Goal: Information Seeking & Learning: Learn about a topic

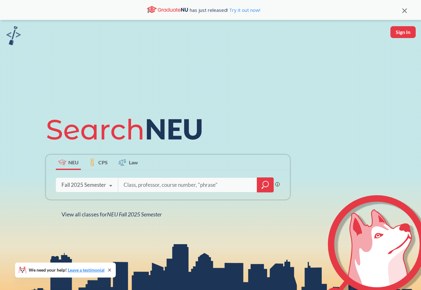
click at [140, 188] on input "search" at bounding box center [188, 184] width 130 height 13
type input "fina 4610"
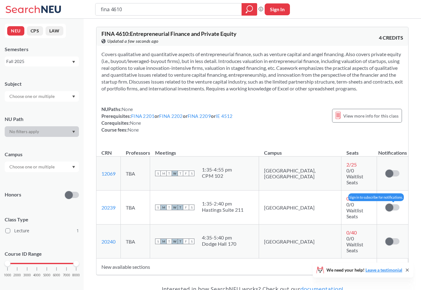
click at [386, 204] on span at bounding box center [389, 208] width 8 height 8
click at [385, 204] on input "checkbox" at bounding box center [385, 204] width 0 height 0
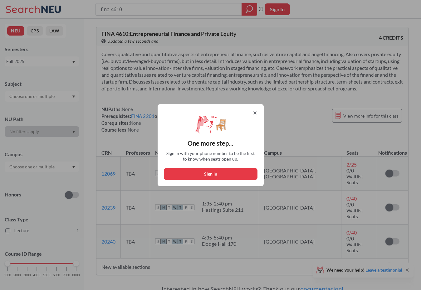
click at [220, 172] on button "Sign in" at bounding box center [211, 174] width 94 height 12
select select "US"
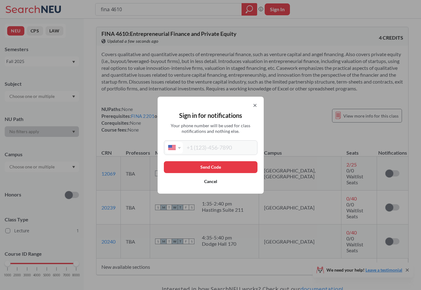
click at [210, 144] on input "tel" at bounding box center [219, 148] width 73 height 12
type input "[PHONE_NUMBER]"
click at [222, 169] on button "Send Code" at bounding box center [211, 167] width 94 height 12
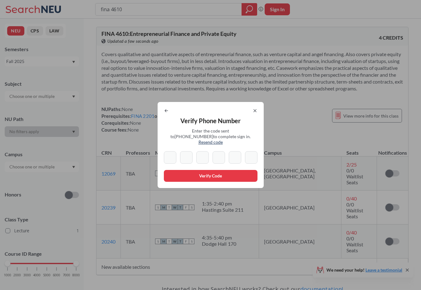
click at [236, 105] on div "Verify Phone Number Enter the code sent to [PHONE_NUMBER] to complete sign in. …" at bounding box center [211, 145] width 106 height 86
click at [171, 155] on input at bounding box center [170, 157] width 12 height 12
type input "5"
type input "9"
type input "3"
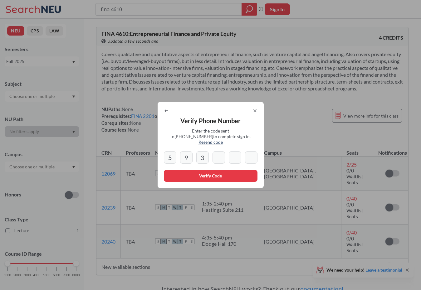
type input "6"
type input "1"
type input "8"
click at [209, 172] on button "Verify Code" at bounding box center [211, 176] width 94 height 12
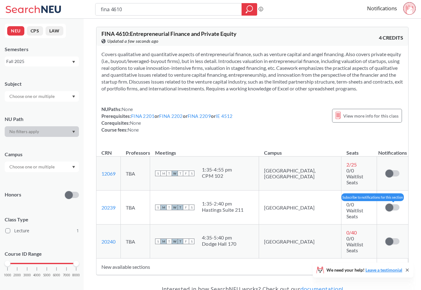
click at [388, 204] on span at bounding box center [389, 208] width 8 height 8
click at [385, 204] on input "checkbox" at bounding box center [385, 204] width 0 height 0
click at [136, 6] on input "fina 4610" at bounding box center [168, 9] width 137 height 11
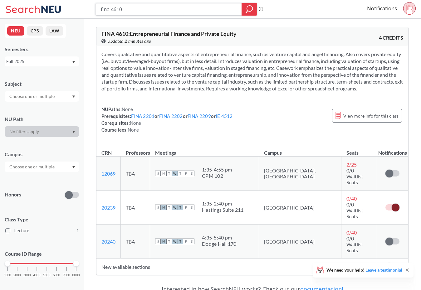
click at [111, 12] on input "fina 4610" at bounding box center [168, 9] width 137 height 11
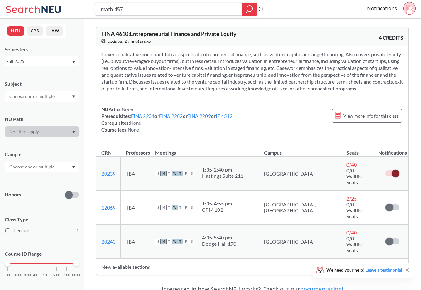
type input "math 4571"
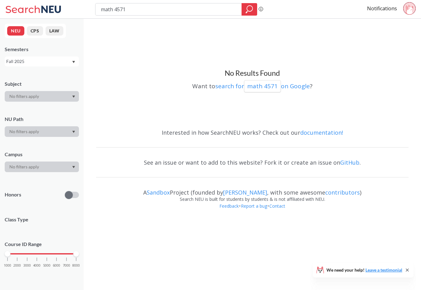
click at [144, 9] on input "math 4571" at bounding box center [168, 9] width 137 height 11
click at [114, 11] on input "math 4571" at bounding box center [168, 9] width 137 height 11
type input "math4571"
click at [122, 11] on input "math4571" at bounding box center [168, 9] width 137 height 11
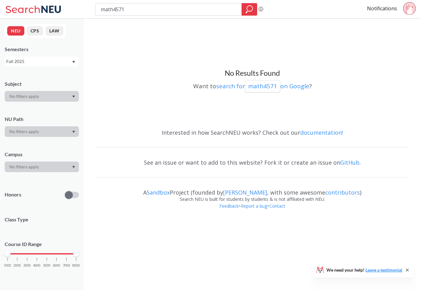
click at [122, 11] on input "math4571" at bounding box center [168, 9] width 137 height 11
type input "linear algebra"
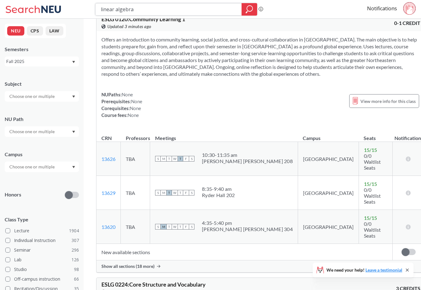
scroll to position [3396, 0]
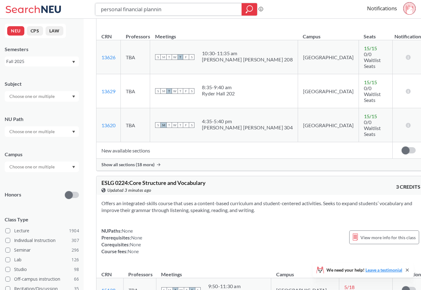
type input "personal financial planning"
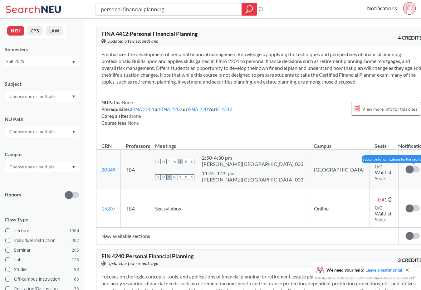
click at [406, 173] on span at bounding box center [410, 170] width 8 height 8
click at [406, 166] on input "checkbox" at bounding box center [406, 166] width 0 height 0
click at [50, 62] on div "Fall 2025" at bounding box center [38, 61] width 65 height 7
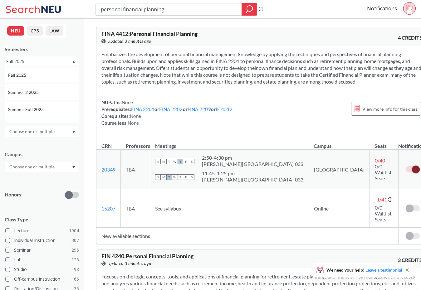
click at [58, 53] on div "Semesters Fall 2025 Fall 2025 Summer 2 2025 Summer Full 2025 Summer 1 2025 Spri…" at bounding box center [42, 56] width 74 height 21
